Goal: Browse casually

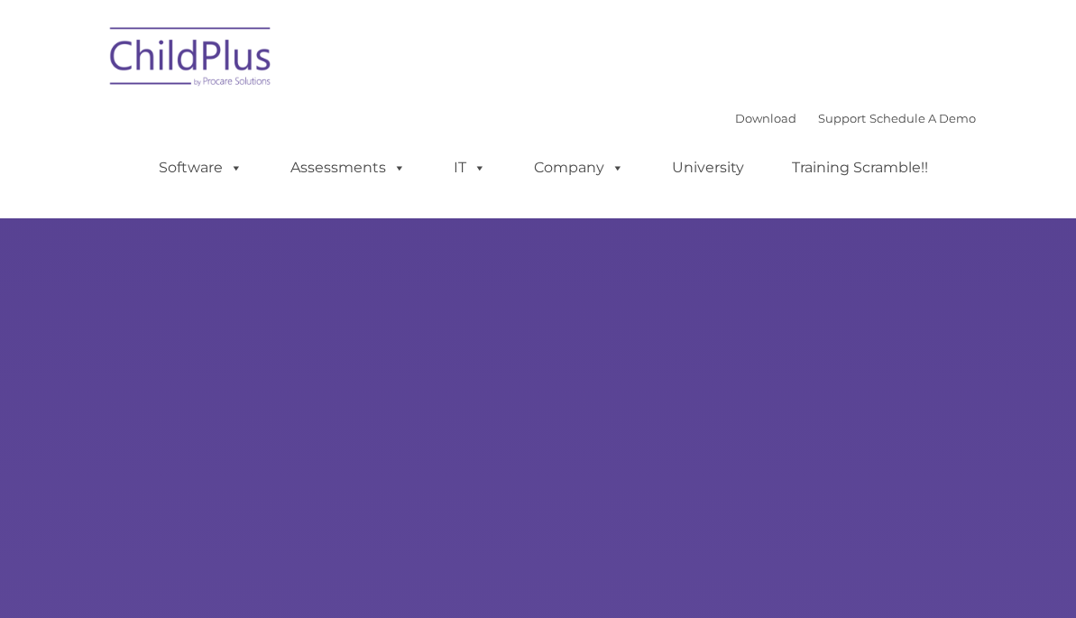
select select "MEDIUM"
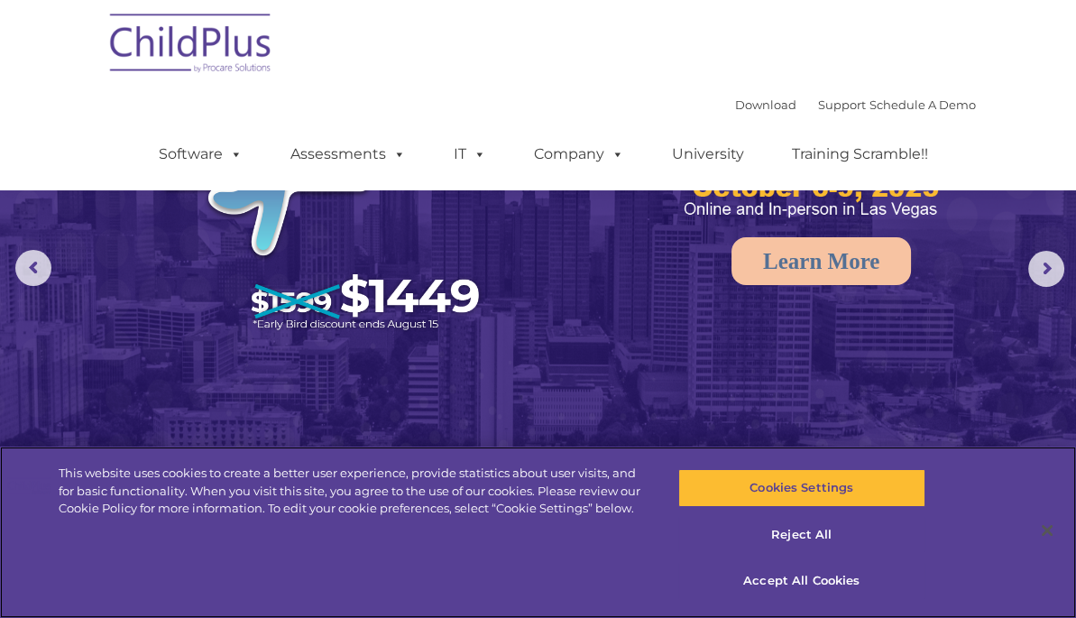
scroll to position [90, 0]
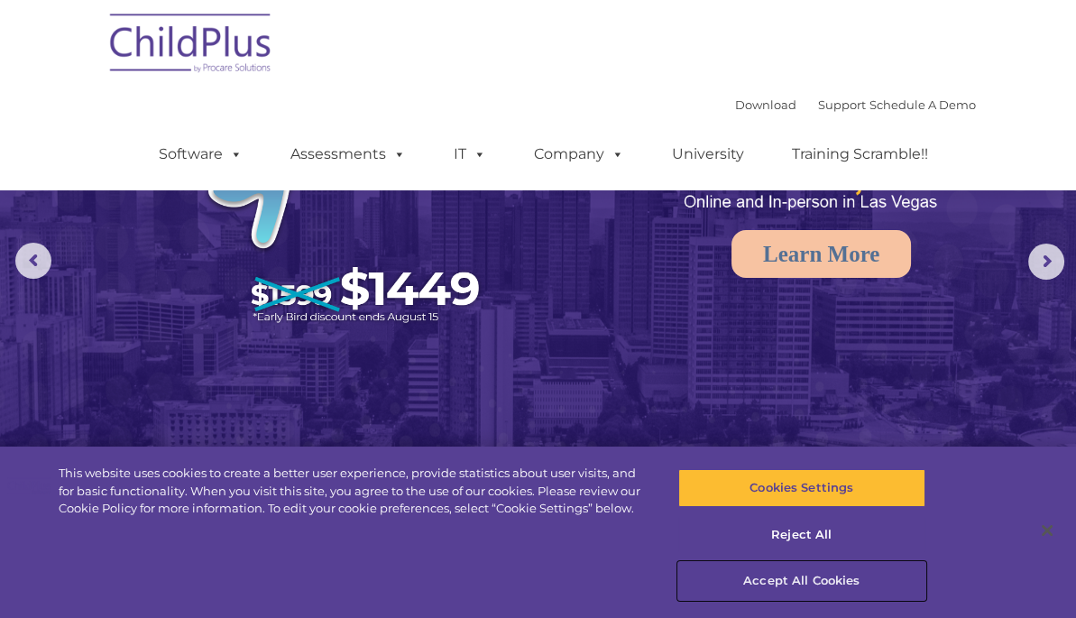
click at [781, 576] on button "Accept All Cookies" at bounding box center [801, 581] width 247 height 38
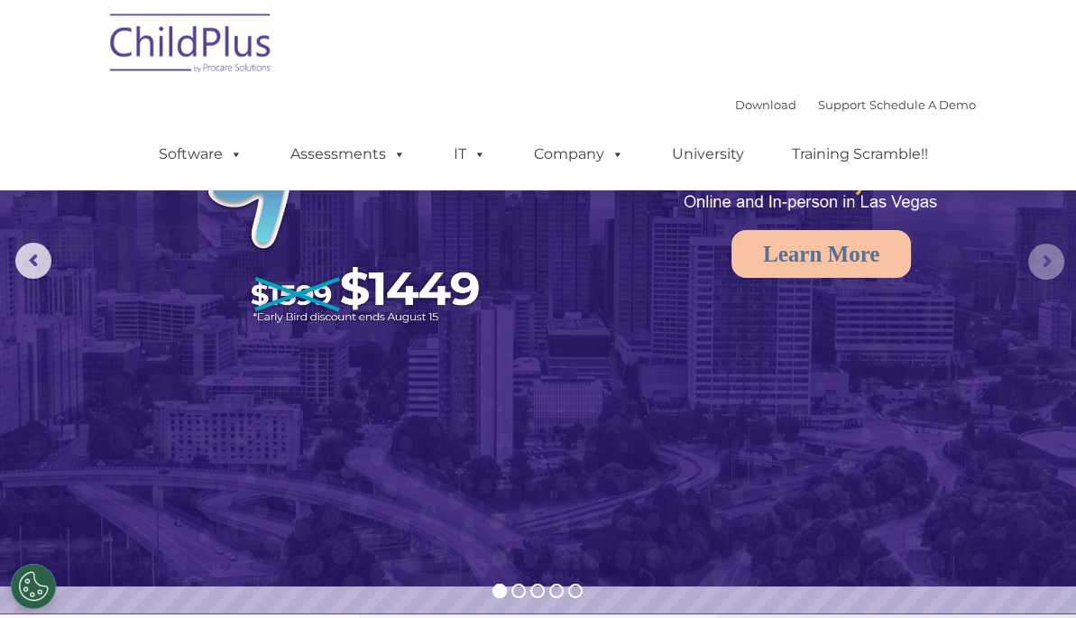
click at [1049, 256] on rs-arrow at bounding box center [1046, 261] width 36 height 36
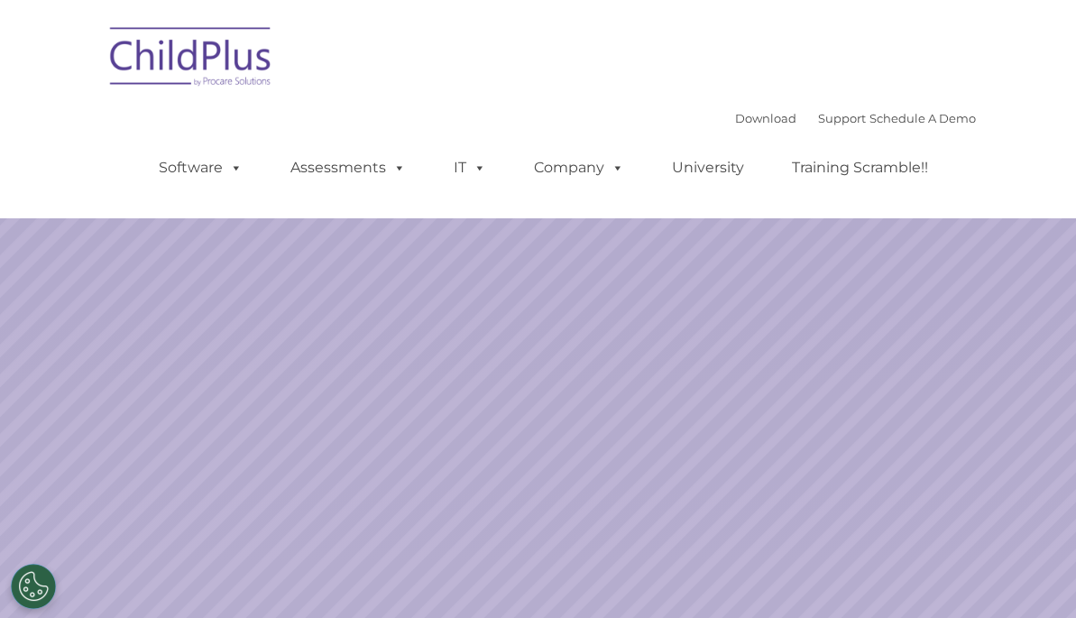
select select "MEDIUM"
